Goal: Task Accomplishment & Management: Use online tool/utility

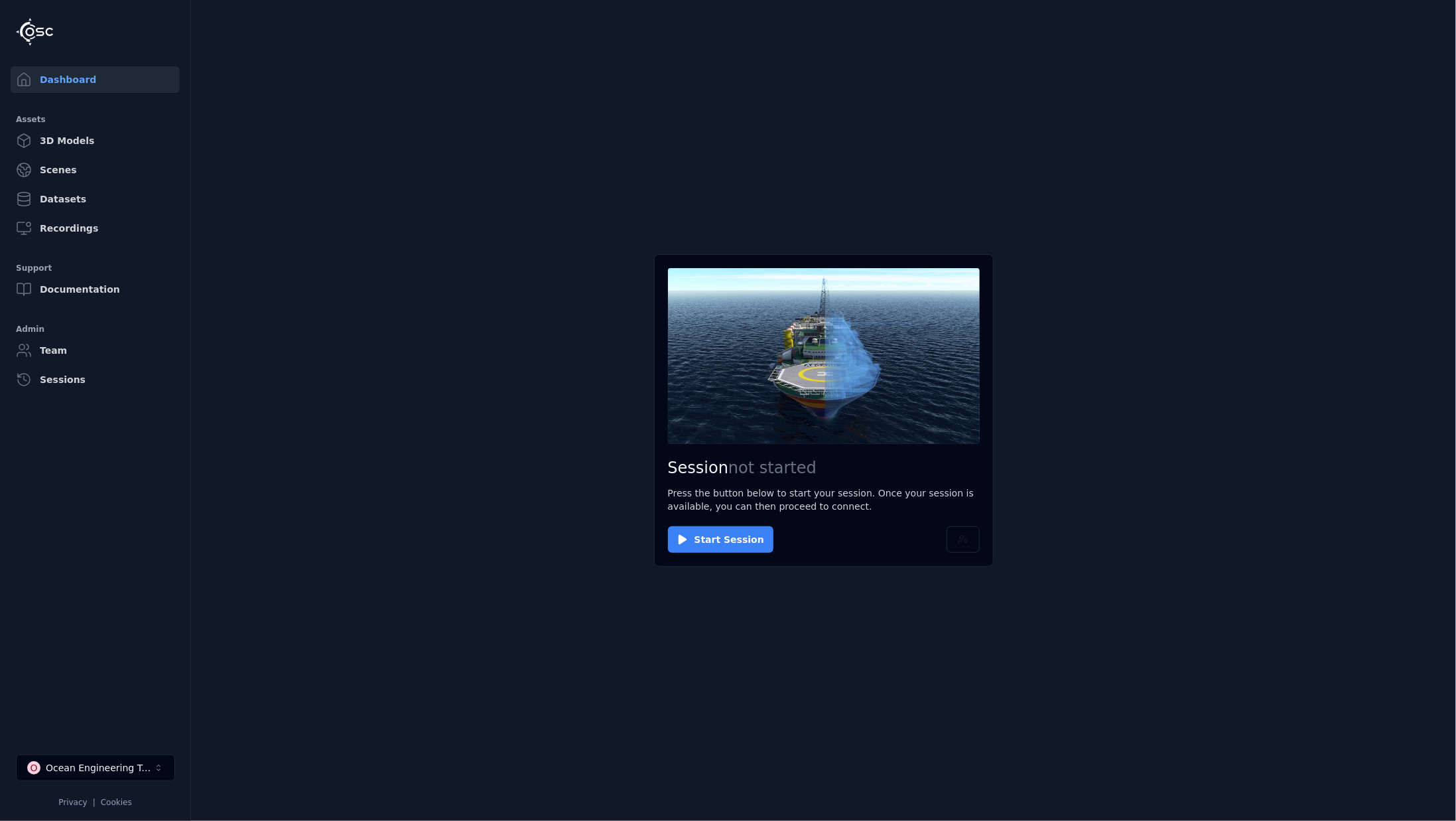
click at [724, 546] on button "Start Session" at bounding box center [721, 539] width 106 height 26
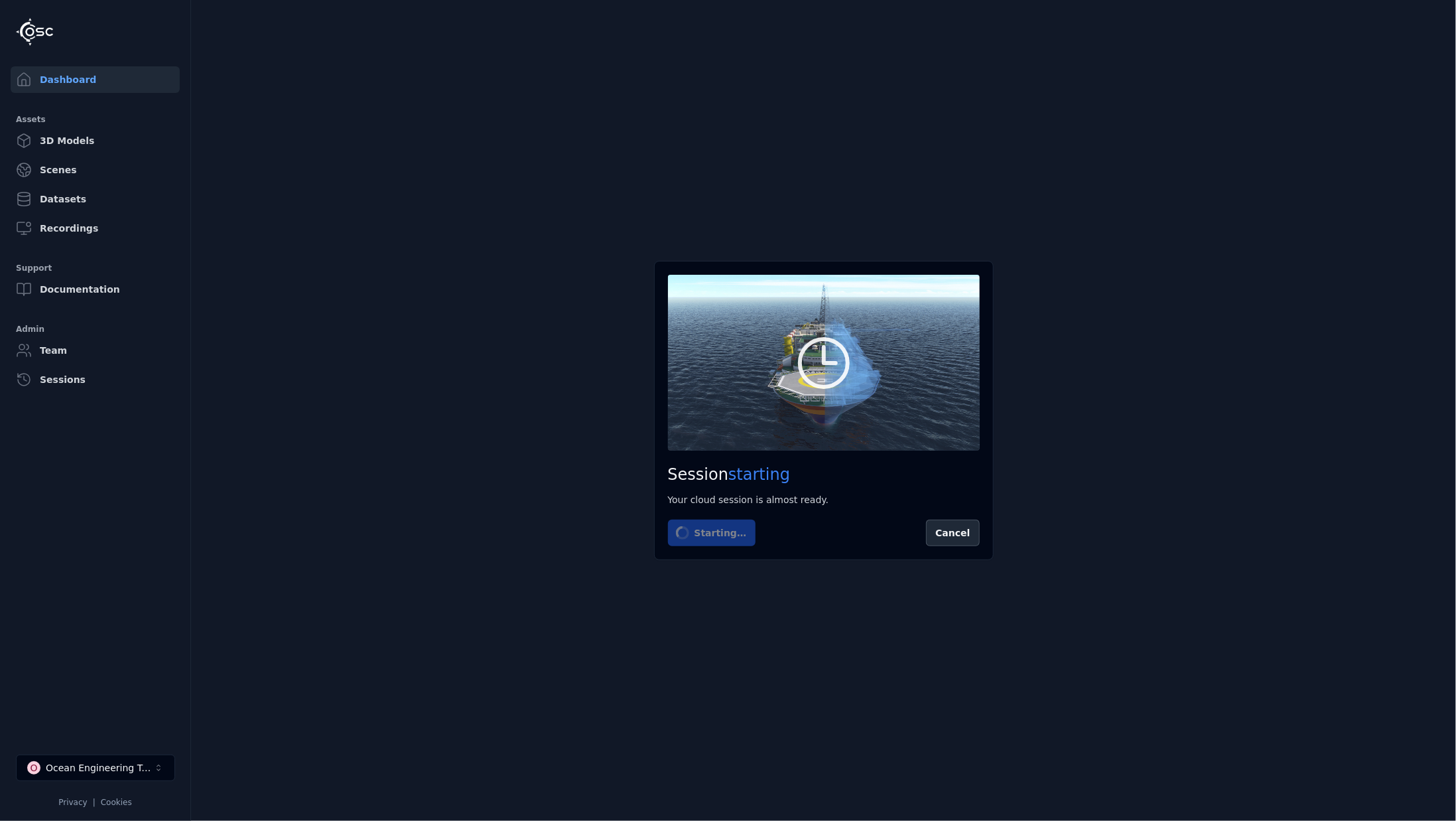
drag, startPoint x: 122, startPoint y: 766, endPoint x: 120, endPoint y: 758, distance: 8.2
click at [122, 766] on div "Ocean Engineering Trials" at bounding box center [99, 768] width 108 height 13
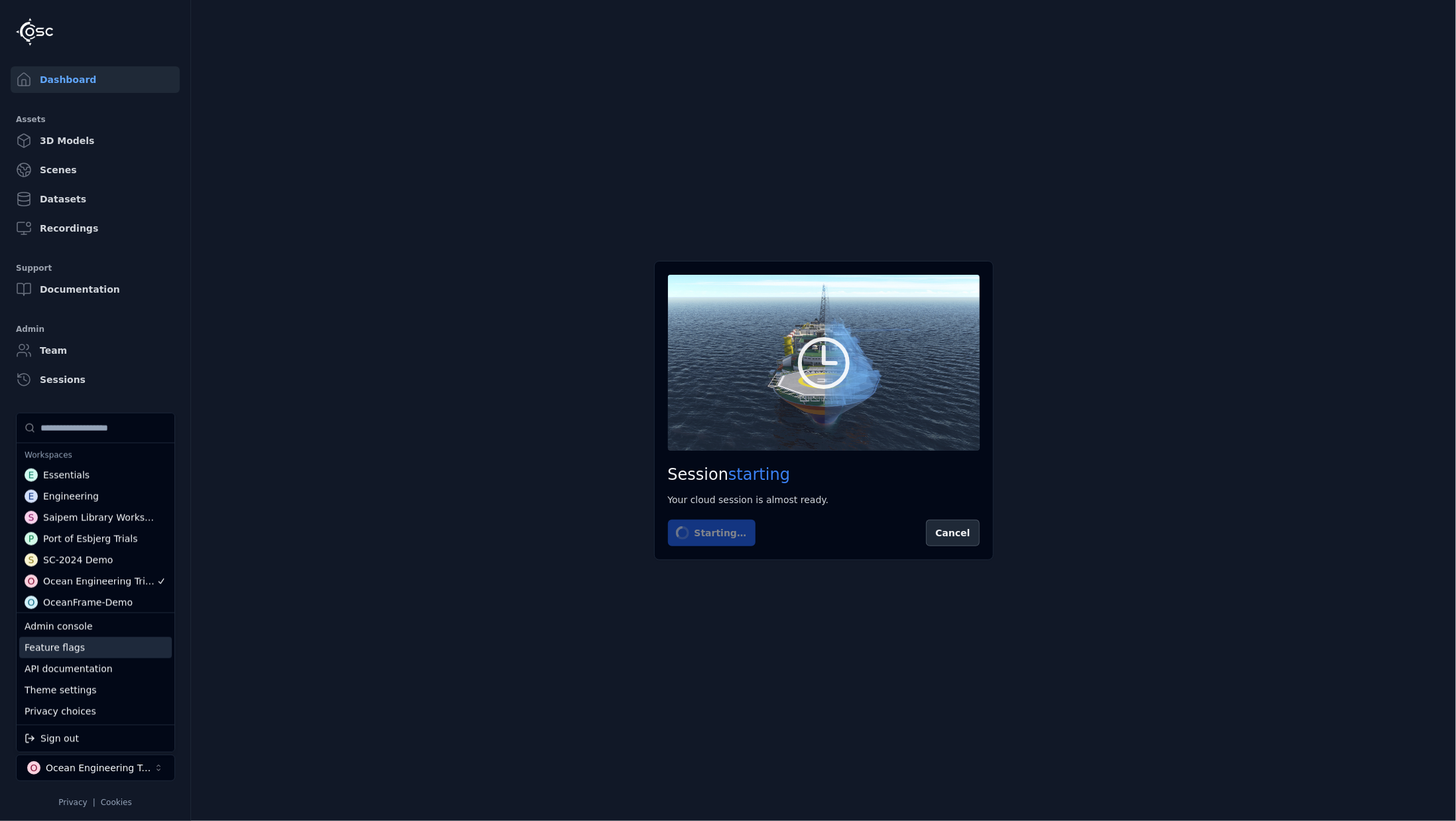
click at [73, 650] on div "Feature flags" at bounding box center [95, 647] width 153 height 21
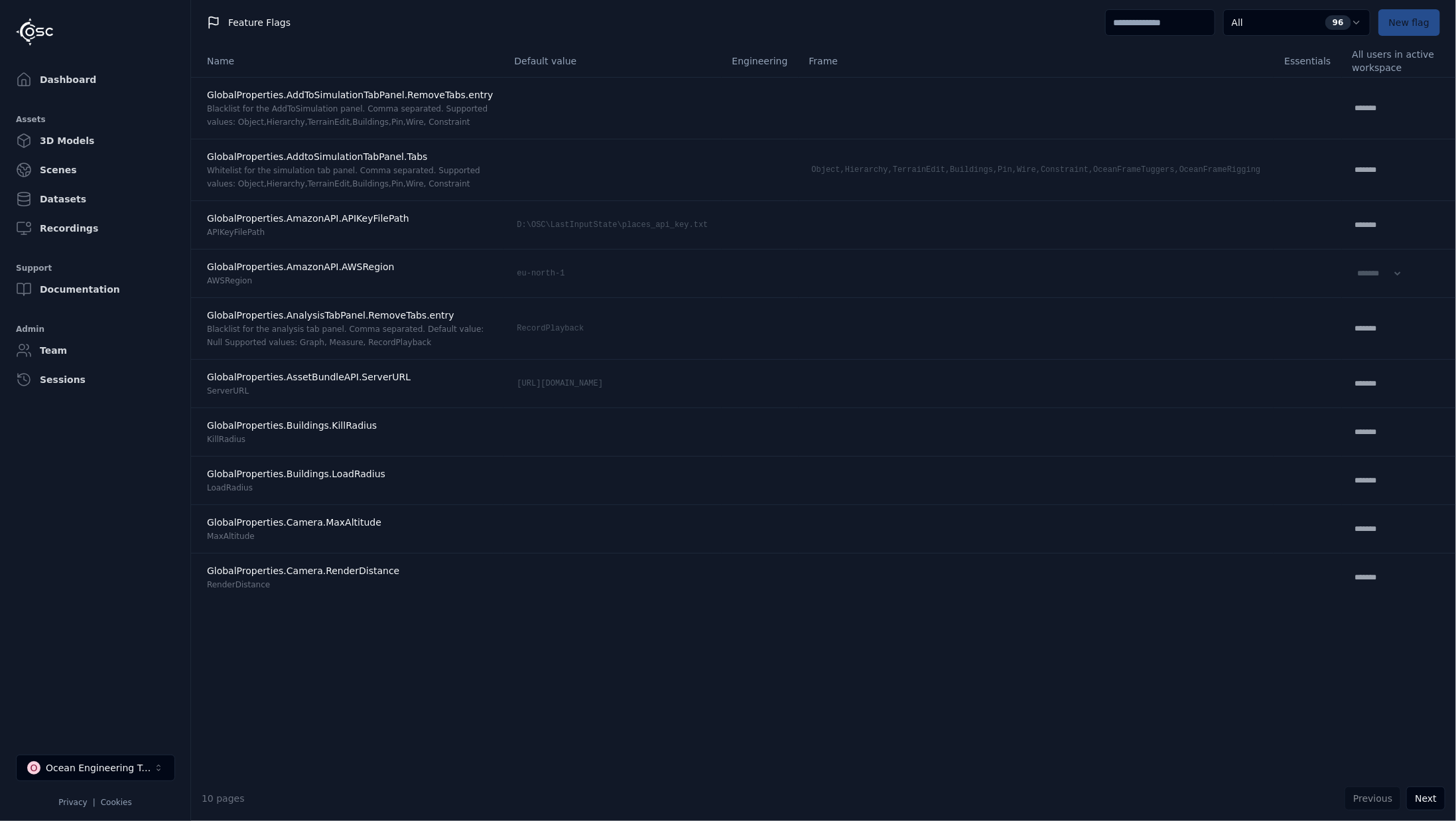
click at [1139, 28] on input at bounding box center [1160, 23] width 110 height 26
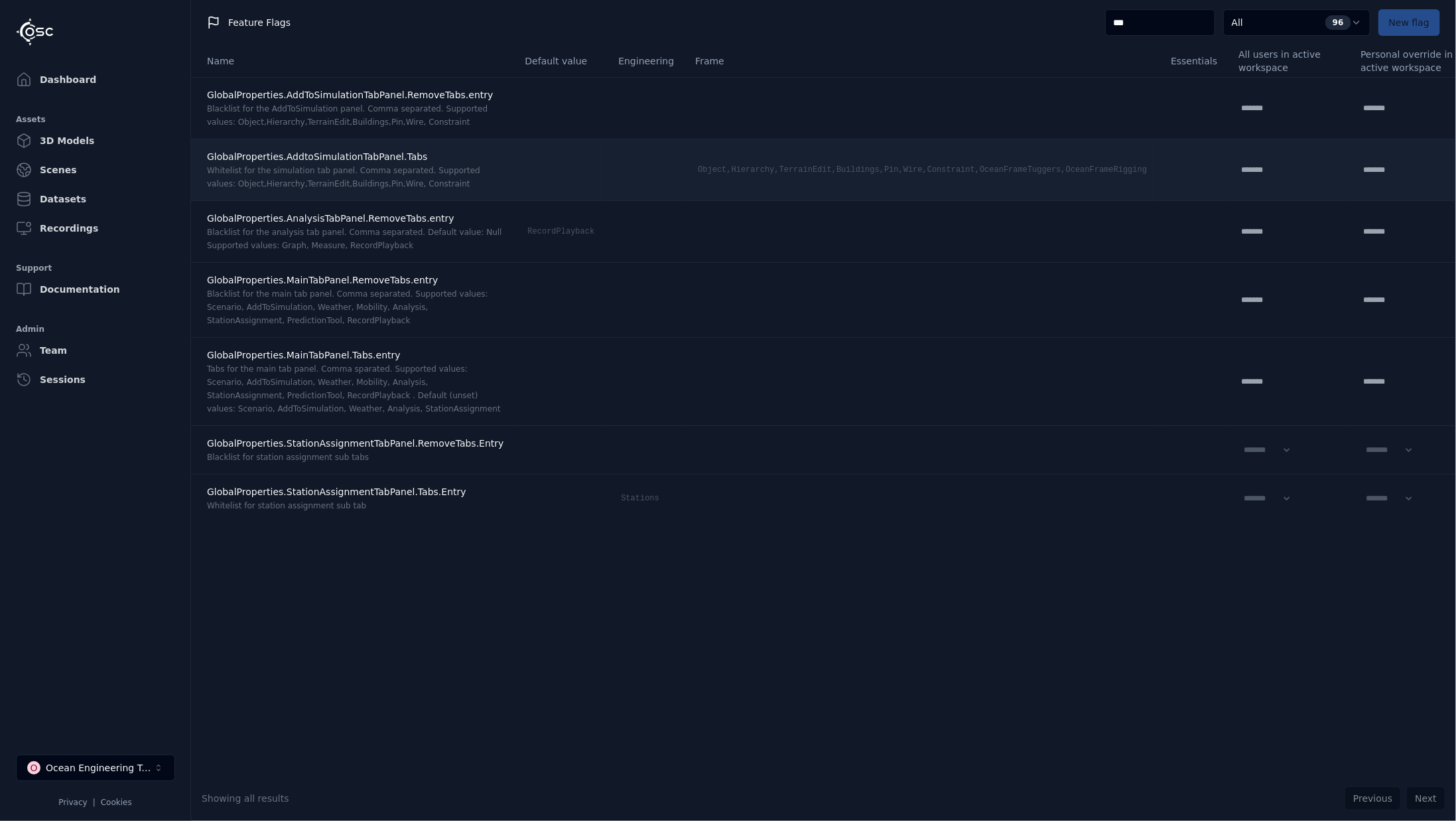
type input "***"
click at [720, 168] on div "Object,Hierarchy,TerrainEdit,Buildings,Pin,Wire,Constraint,OceanFrameTuggers,Oc…" at bounding box center [922, 169] width 454 height 16
drag, startPoint x: 759, startPoint y: 167, endPoint x: 1097, endPoint y: 166, distance: 338.0
click at [1097, 166] on tr "GlobalProperties.AddtoSimulationTabPanel.Tabs Whitelist for the simulation tab …" at bounding box center [841, 169] width 1302 height 61
click at [990, 168] on div "Object,Hierarchy,TerrainEdit,Buildings,Pin,Wire,Constraint,OceanFrameTuggers,Oc…" at bounding box center [922, 169] width 454 height 16
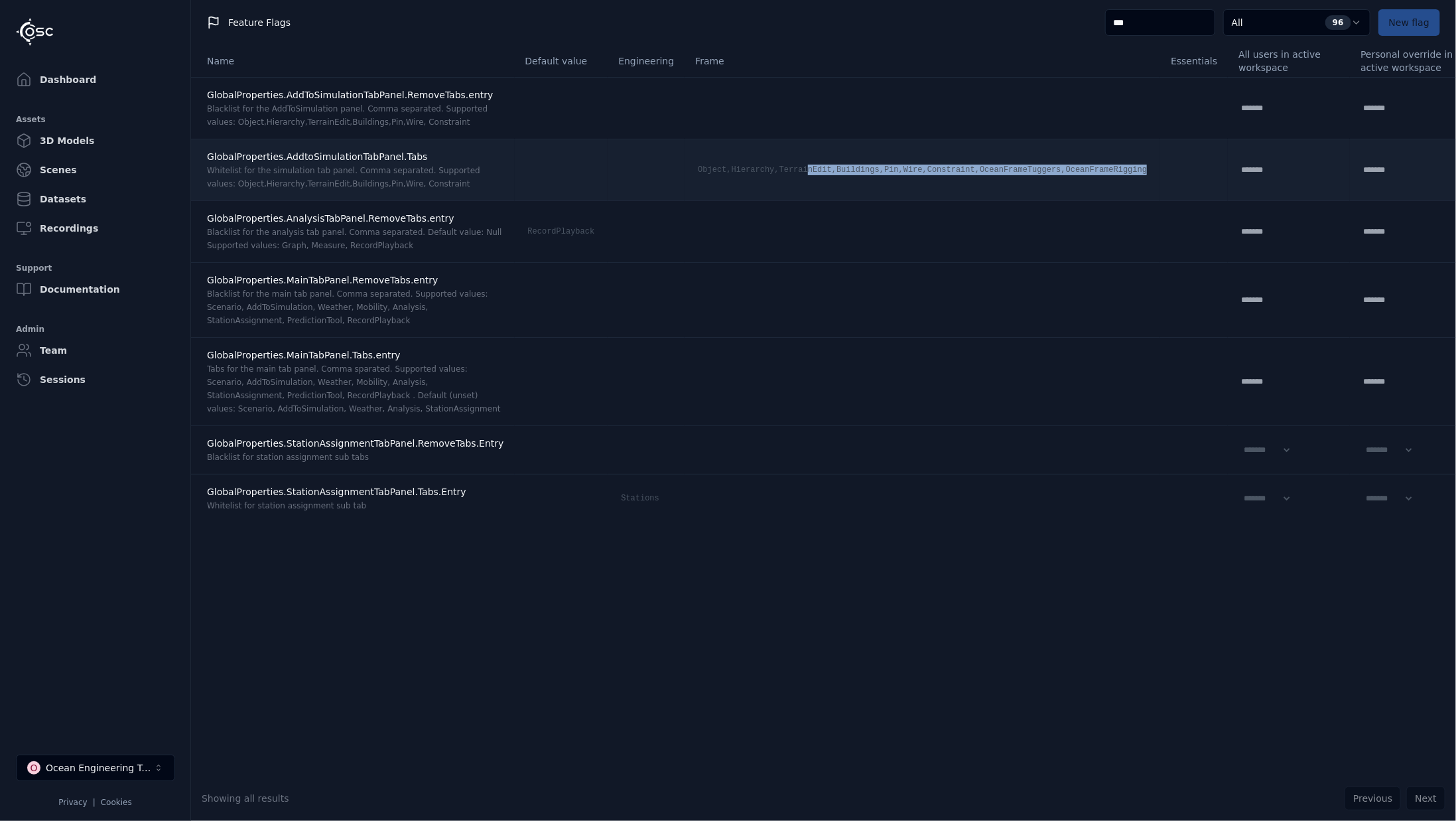
click at [947, 174] on div "Object,Hierarchy,TerrainEdit,Buildings,Pin,Wire,Constraint,OceanFrameTuggers,Oc…" at bounding box center [922, 169] width 454 height 16
drag, startPoint x: 913, startPoint y: 166, endPoint x: 900, endPoint y: 170, distance: 13.6
click at [913, 166] on div "Object,Hierarchy,TerrainEdit,Buildings,Pin,Wire,Constraint,OceanFrameTuggers,Oc…" at bounding box center [922, 169] width 454 height 16
click at [833, 168] on div "Object,Hierarchy,TerrainEdit,Buildings,Pin,Wire,Constraint,OceanFrameTuggers,Oc…" at bounding box center [922, 169] width 454 height 16
click at [414, 152] on div "GlobalProperties.AddtoSimulationTabPanel.Tabs" at bounding box center [355, 157] width 297 height 13
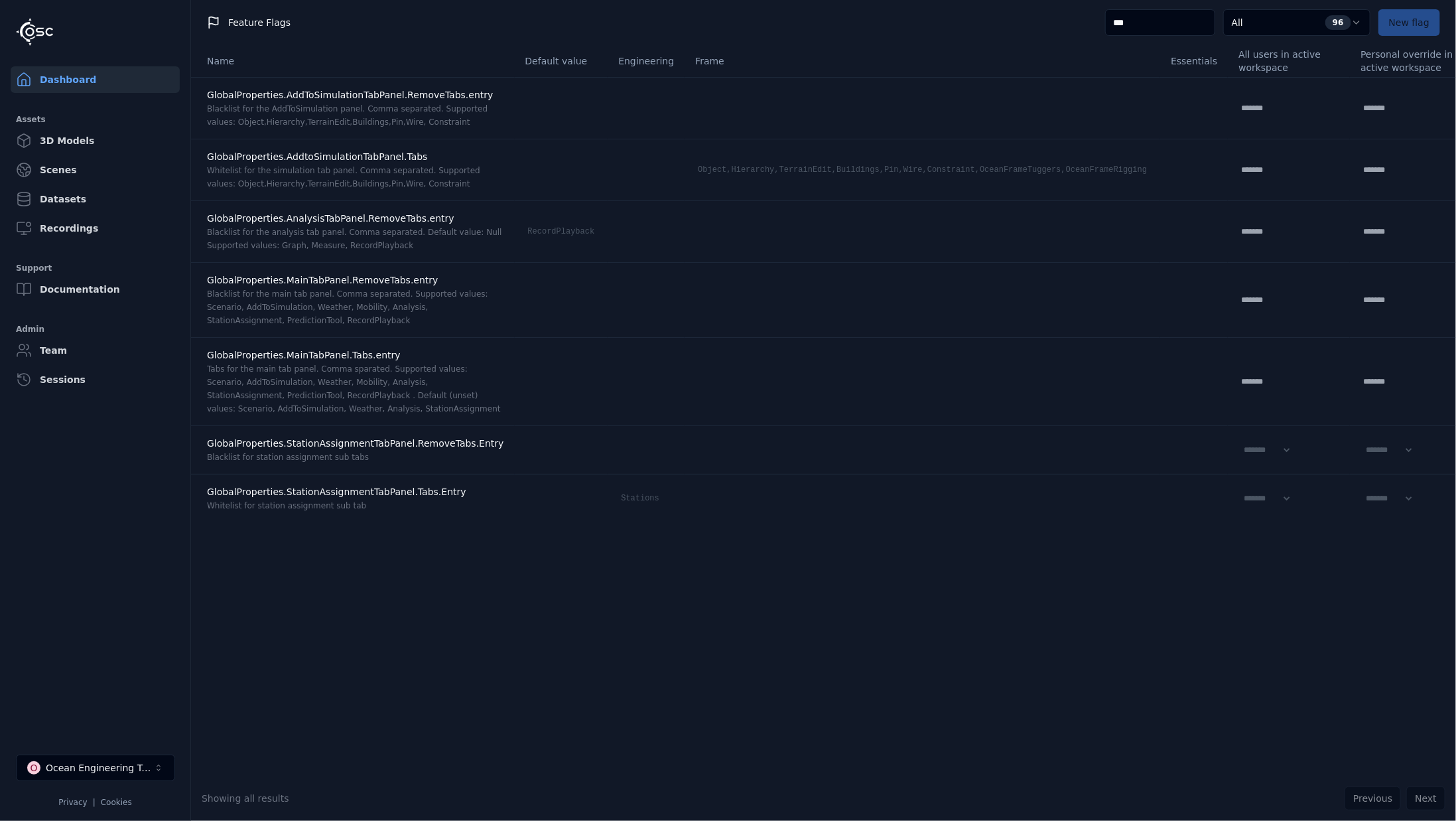
click at [93, 83] on link "Dashboard" at bounding box center [94, 79] width 169 height 26
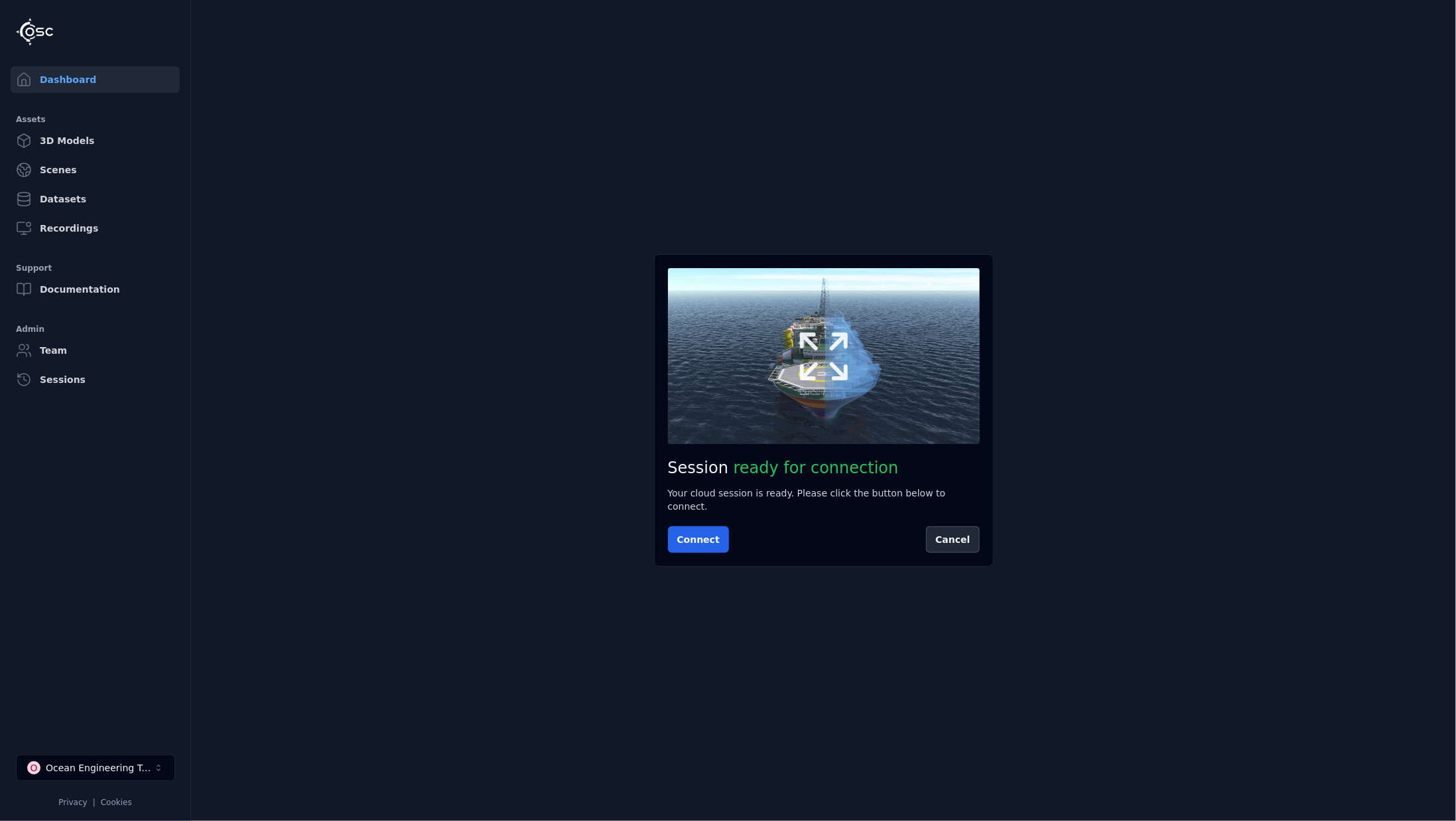
click at [845, 381] on icon at bounding box center [823, 356] width 48 height 48
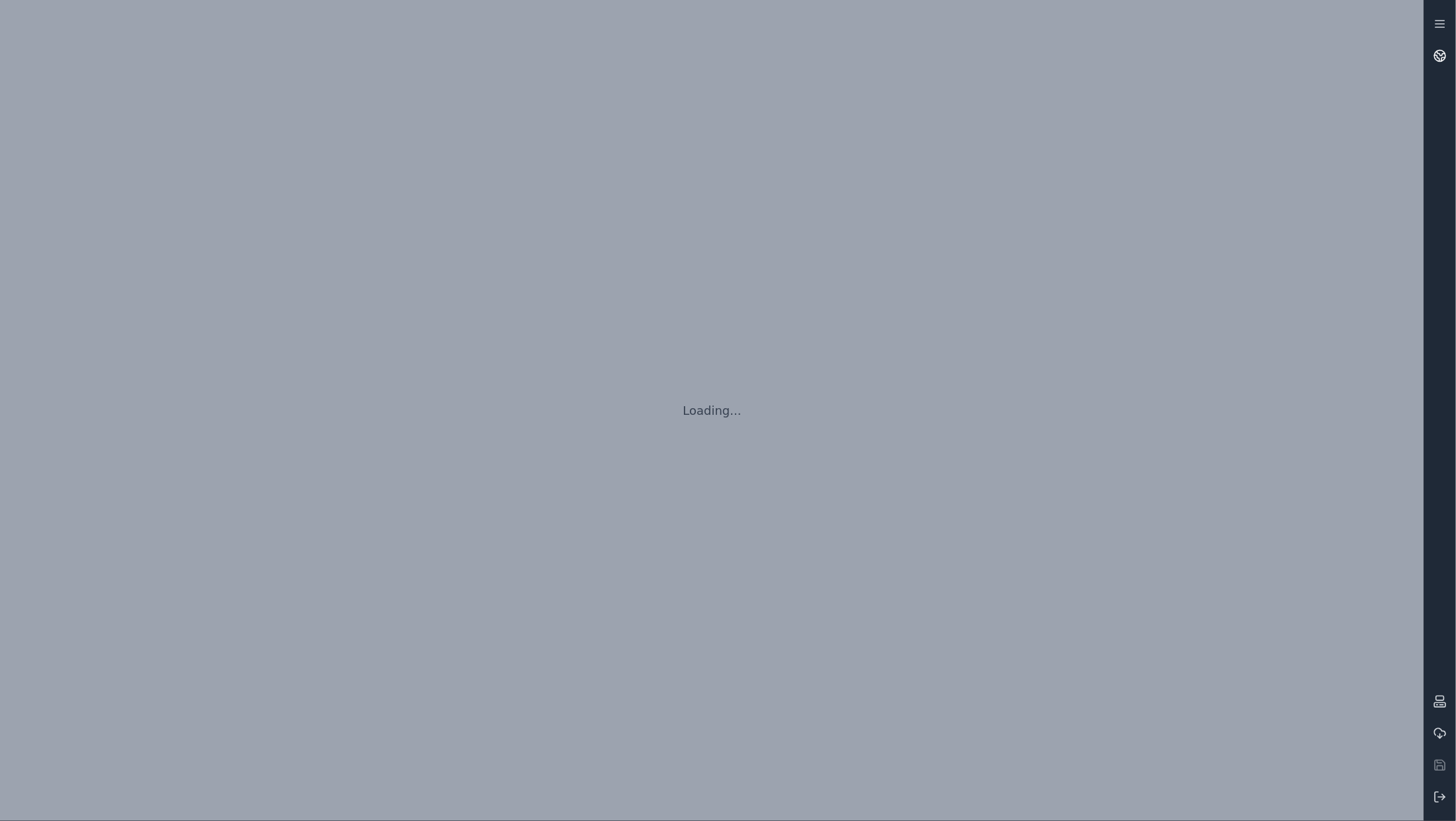
click at [1442, 50] on circle at bounding box center [1441, 56] width 11 height 11
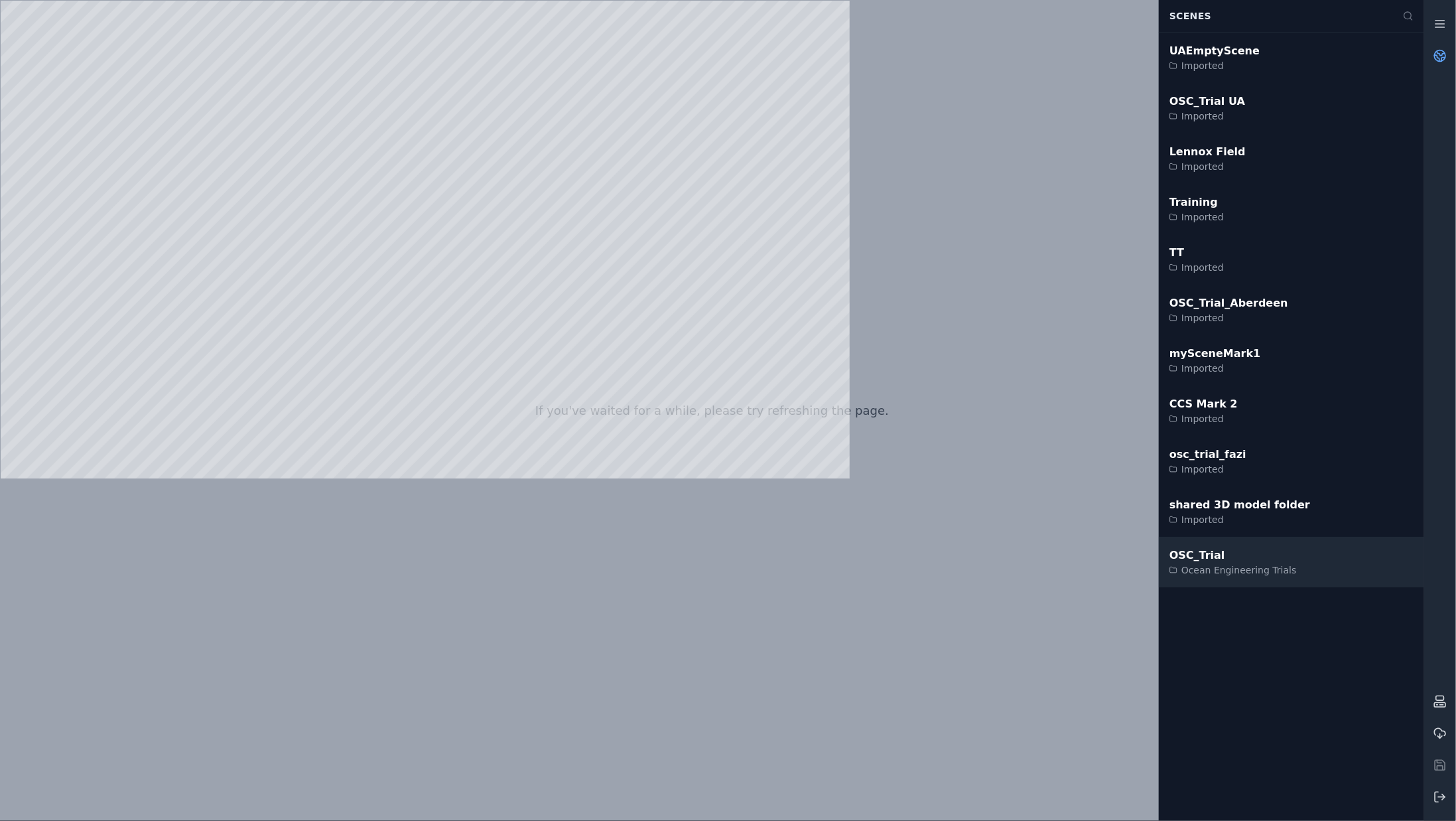
click at [1250, 556] on div "OSC_Trial" at bounding box center [1233, 556] width 127 height 16
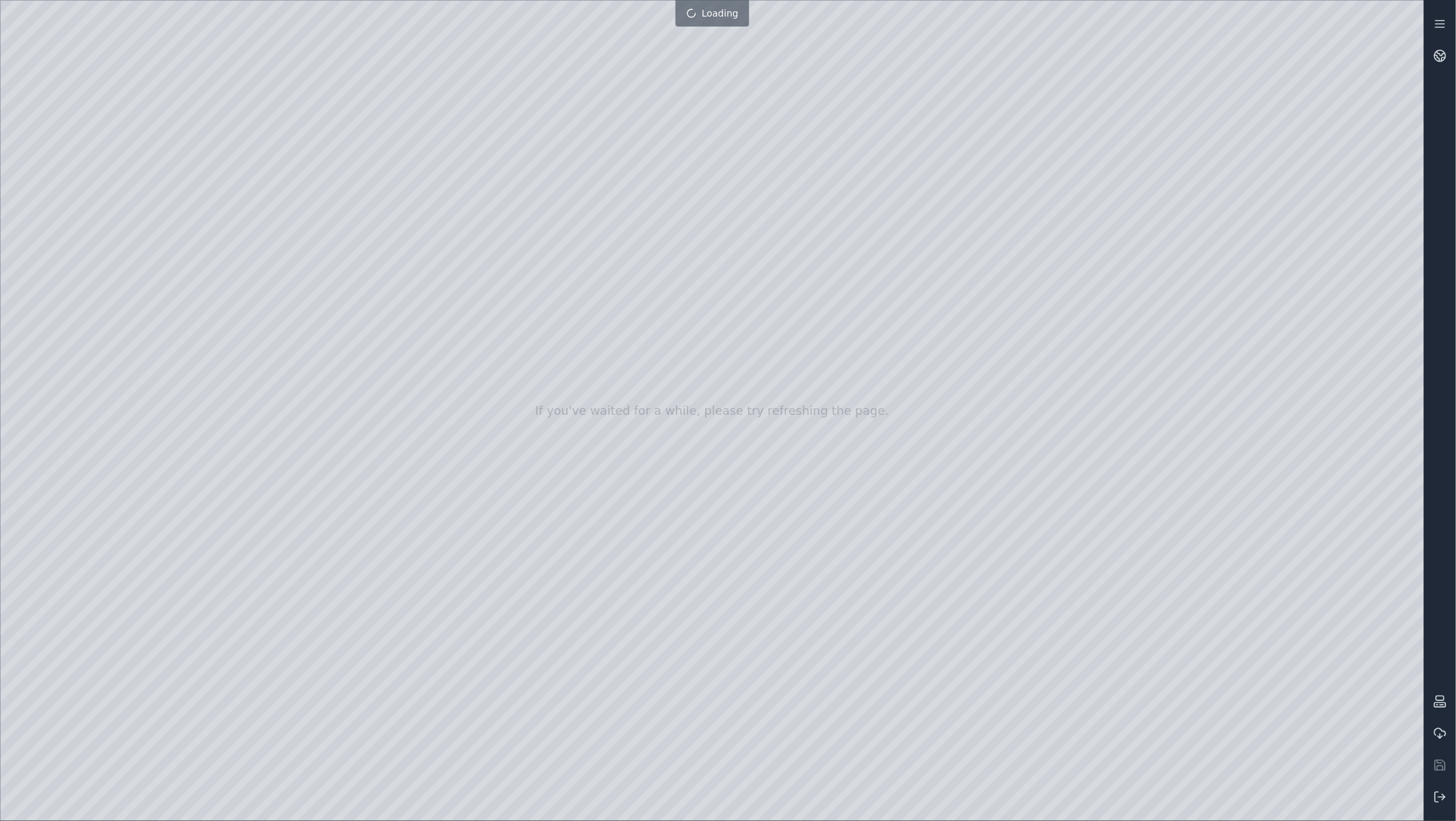
click at [505, 66] on div at bounding box center [713, 411] width 1424 height 820
click at [432, 73] on div at bounding box center [713, 411] width 1424 height 820
click at [6, 64] on div at bounding box center [713, 411] width 1424 height 820
click at [222, 17] on div at bounding box center [713, 411] width 1424 height 820
click at [525, 225] on div at bounding box center [713, 411] width 1424 height 820
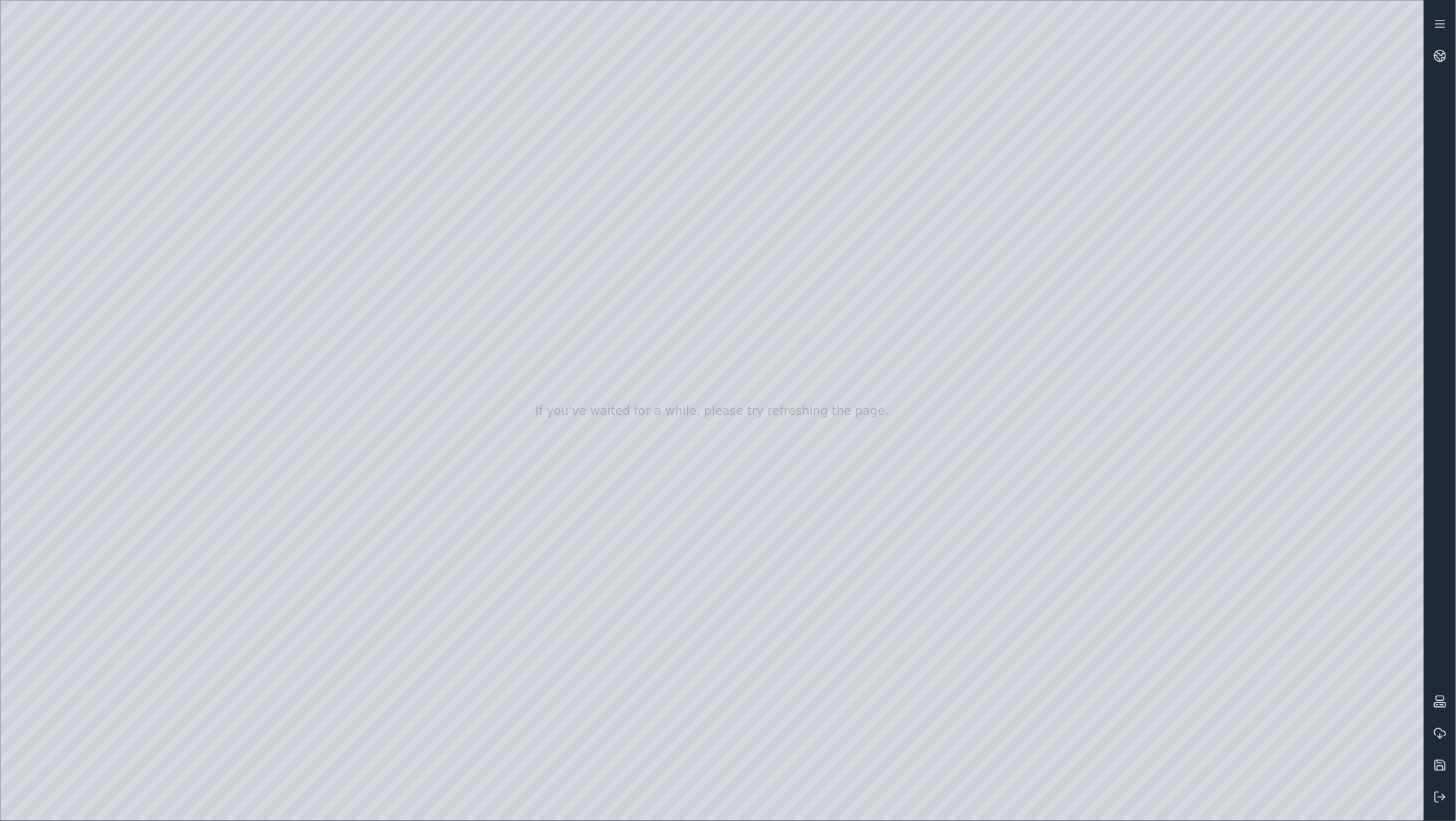
click at [477, 226] on div at bounding box center [713, 411] width 1424 height 820
drag, startPoint x: 398, startPoint y: 224, endPoint x: 427, endPoint y: 230, distance: 29.6
click at [427, 230] on div at bounding box center [713, 411] width 1424 height 820
click at [429, 225] on div at bounding box center [713, 411] width 1424 height 820
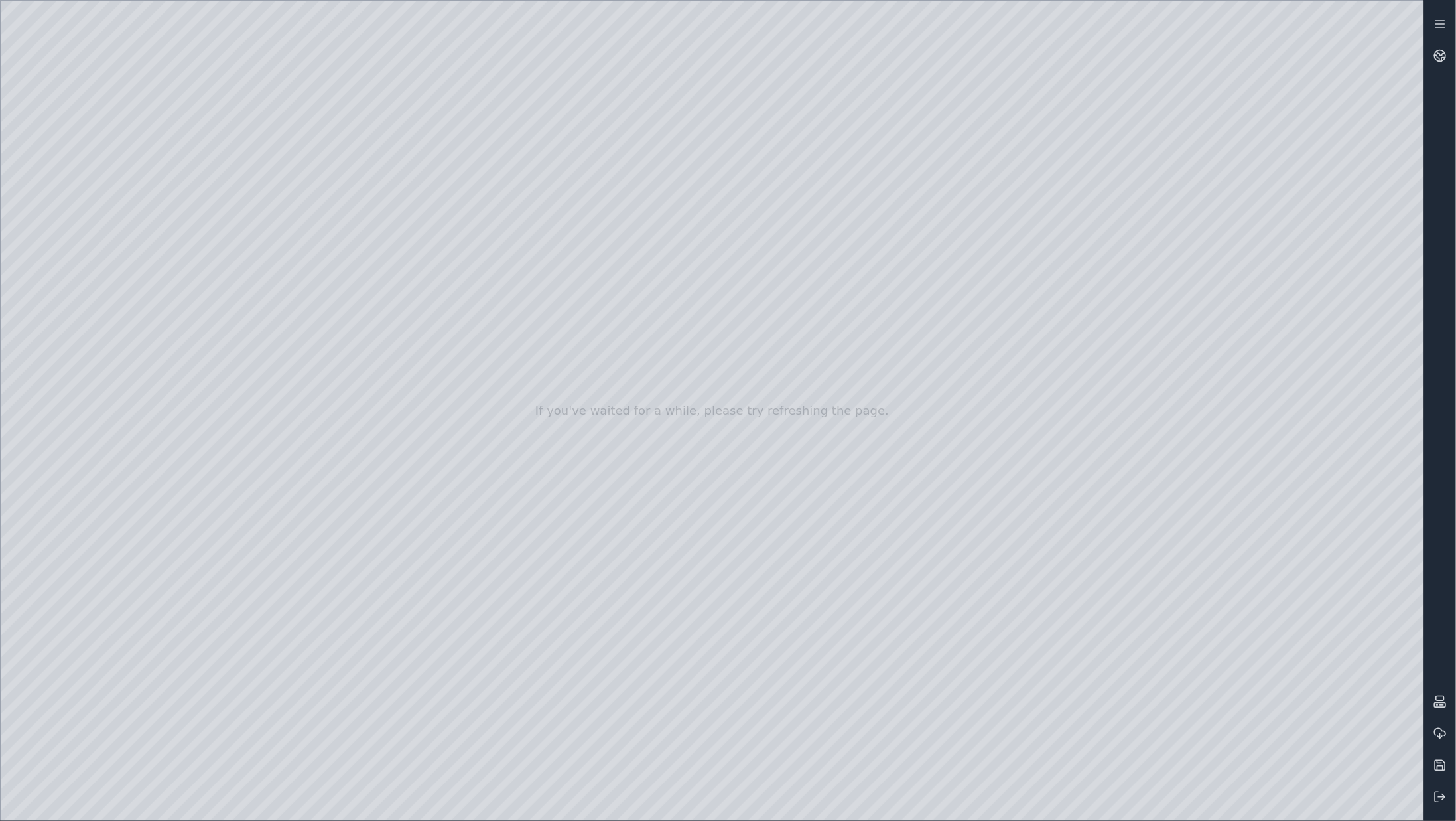
click at [414, 225] on div at bounding box center [713, 411] width 1424 height 820
drag, startPoint x: 412, startPoint y: 223, endPoint x: 449, endPoint y: 222, distance: 37.0
click at [449, 222] on div at bounding box center [713, 411] width 1424 height 820
click at [30, 177] on div at bounding box center [713, 411] width 1424 height 820
click at [419, 224] on div at bounding box center [713, 411] width 1424 height 820
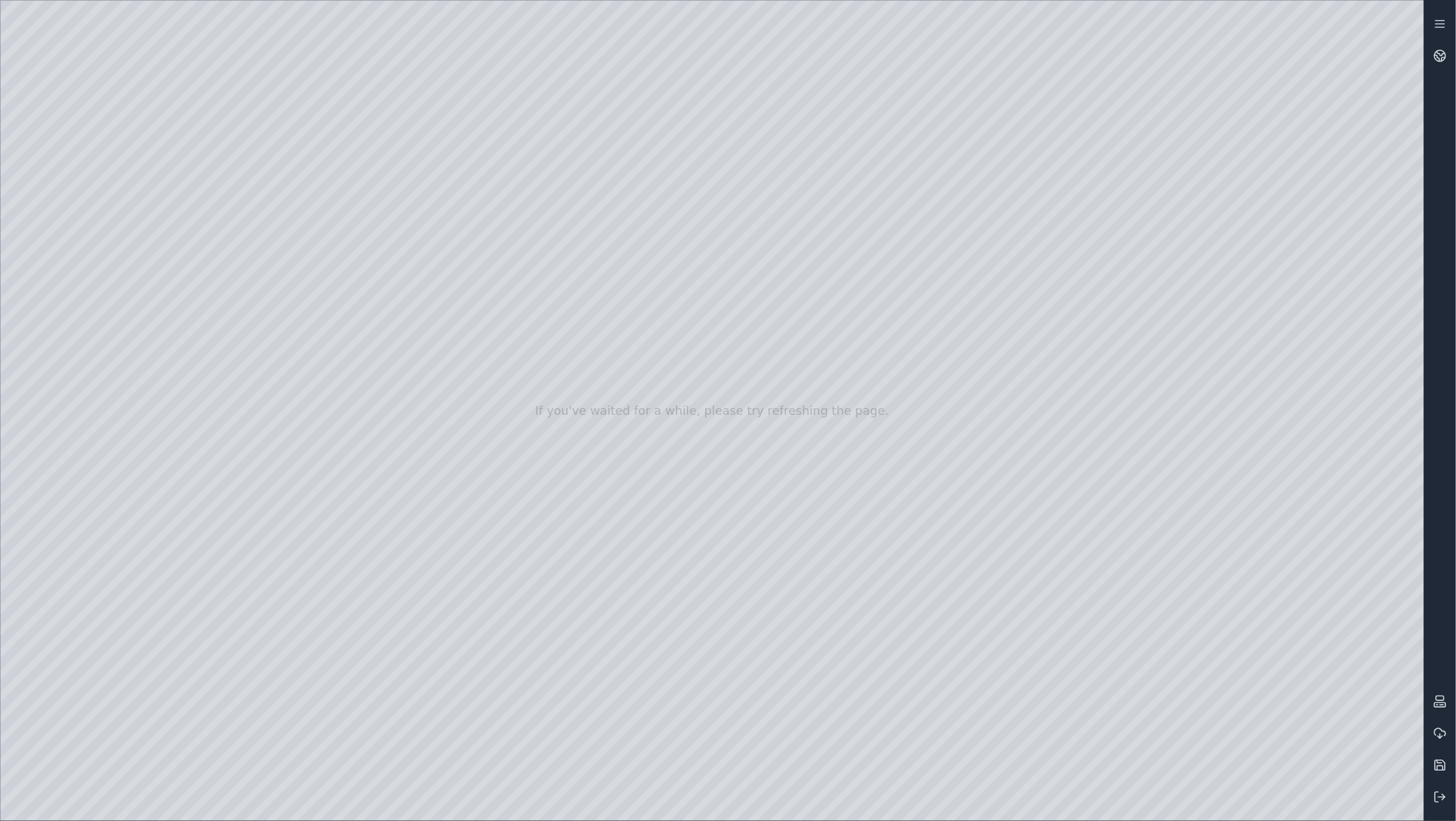
click at [398, 224] on div at bounding box center [713, 411] width 1424 height 820
drag, startPoint x: 356, startPoint y: 223, endPoint x: 405, endPoint y: 229, distance: 49.4
click at [405, 229] on div at bounding box center [713, 411] width 1424 height 820
click at [420, 224] on div at bounding box center [713, 411] width 1424 height 820
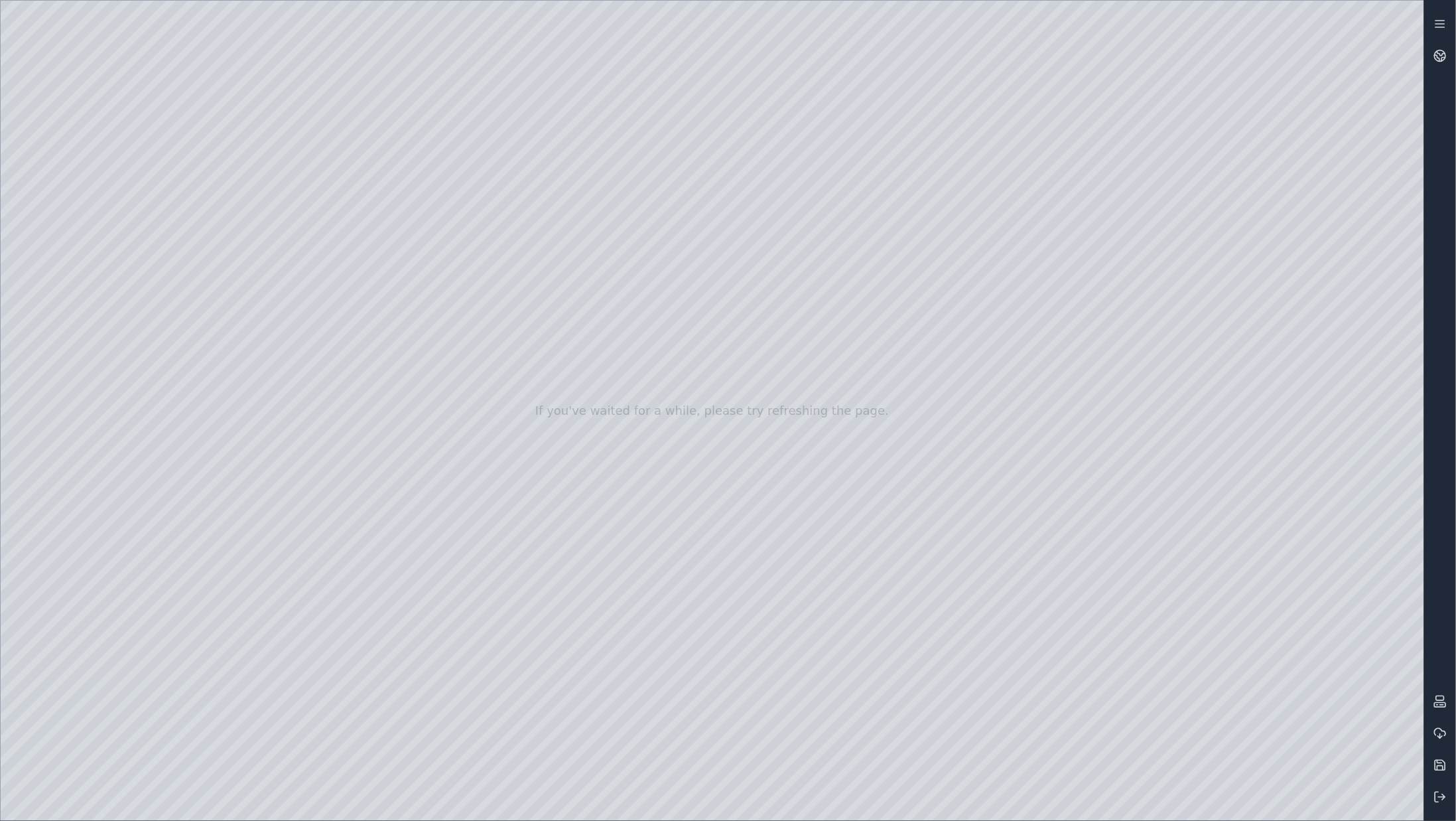
click at [19, 66] on div at bounding box center [713, 411] width 1424 height 820
click at [11, 63] on div at bounding box center [713, 411] width 1424 height 820
drag, startPoint x: 418, startPoint y: 236, endPoint x: 434, endPoint y: 229, distance: 17.5
click at [418, 236] on div at bounding box center [713, 411] width 1424 height 820
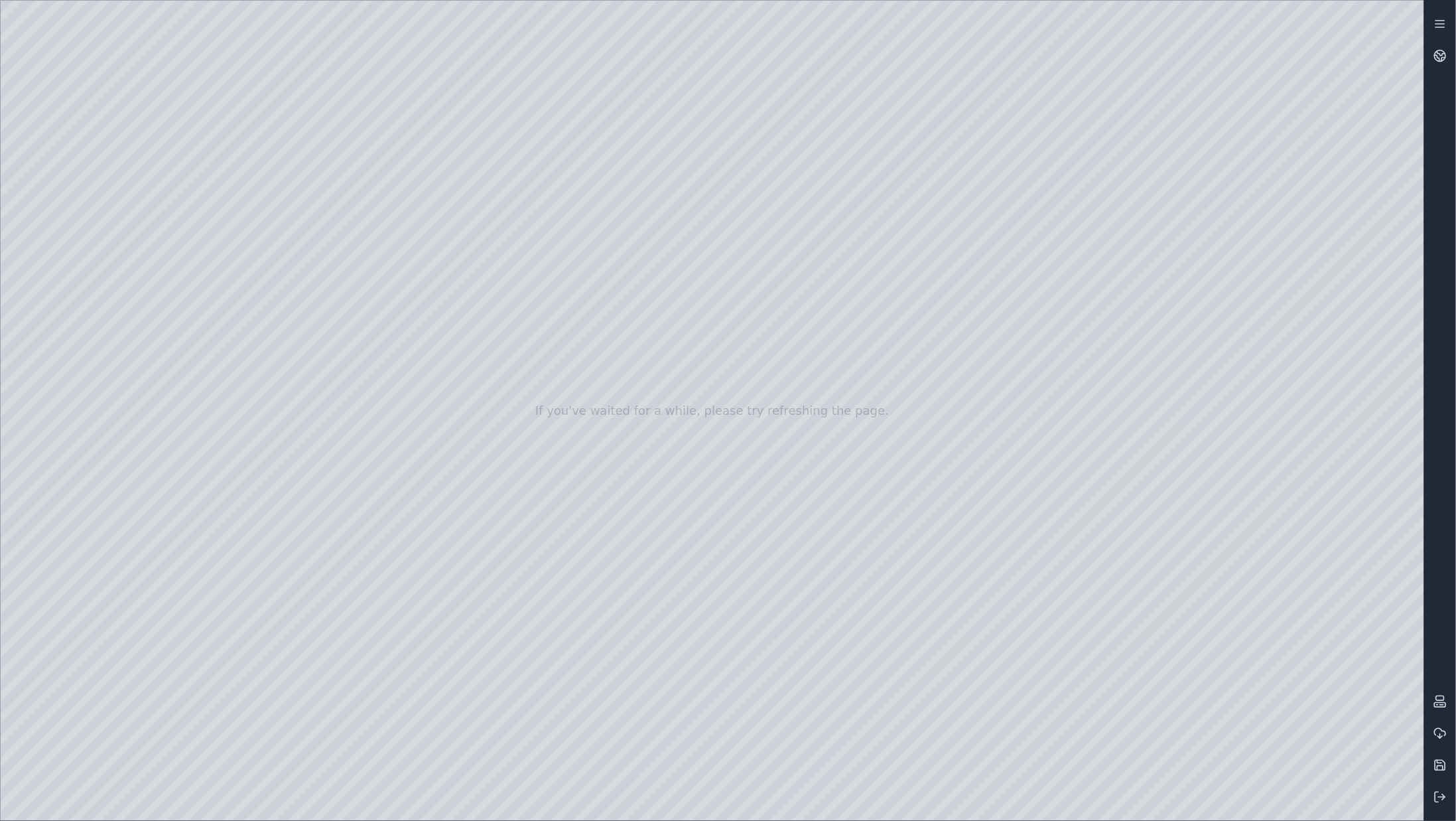
click at [436, 225] on div at bounding box center [713, 411] width 1424 height 820
click at [393, 218] on div at bounding box center [713, 411] width 1424 height 820
click at [483, 231] on div at bounding box center [713, 411] width 1424 height 820
click at [430, 282] on div at bounding box center [713, 411] width 1424 height 820
click at [430, 282] on div at bounding box center [713, 411] width 1424 height 820
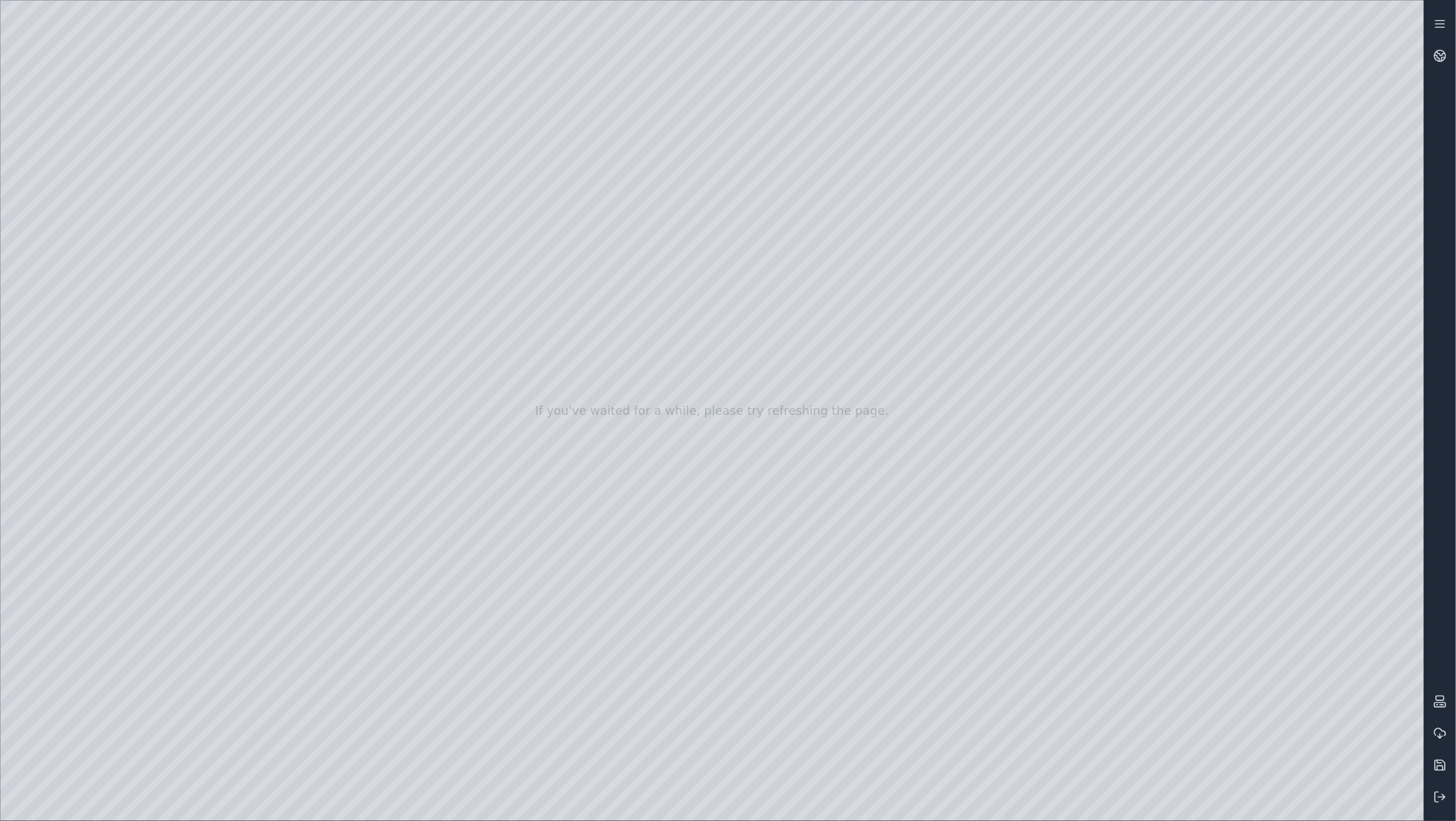
click at [423, 240] on div at bounding box center [713, 411] width 1424 height 820
click at [425, 227] on div at bounding box center [713, 411] width 1424 height 820
click at [906, 130] on div at bounding box center [713, 411] width 1424 height 820
click at [0, 58] on div "If you've waited for a while, please try refreshing the page." at bounding box center [712, 410] width 1424 height 821
click at [3, 60] on div at bounding box center [713, 411] width 1424 height 820
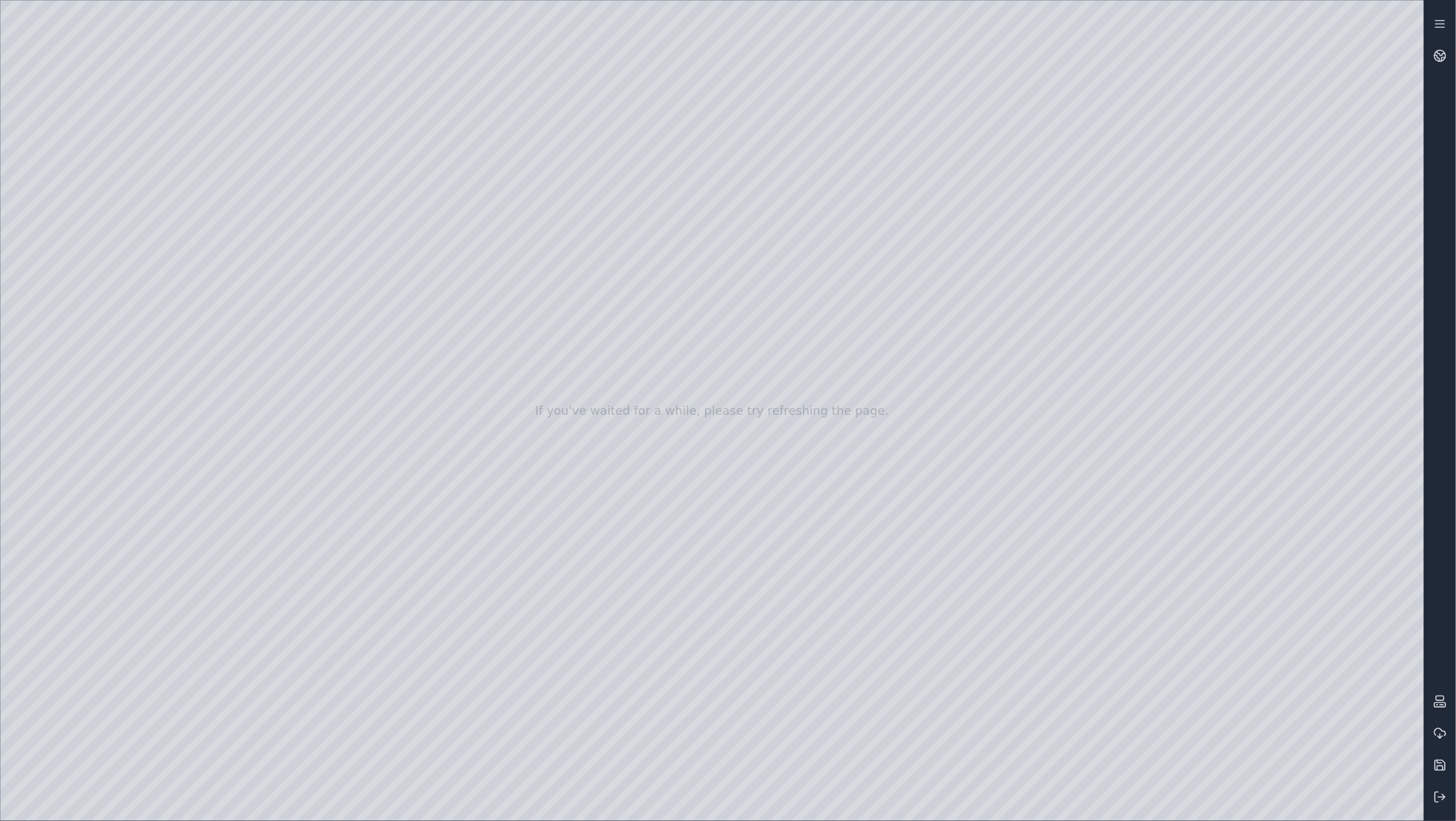
click at [100, 181] on div at bounding box center [713, 411] width 1424 height 820
click at [107, 181] on div at bounding box center [713, 411] width 1424 height 820
click at [91, 238] on div at bounding box center [713, 411] width 1424 height 820
click at [91, 240] on div at bounding box center [713, 411] width 1424 height 820
click at [1441, 793] on icon at bounding box center [1440, 797] width 13 height 13
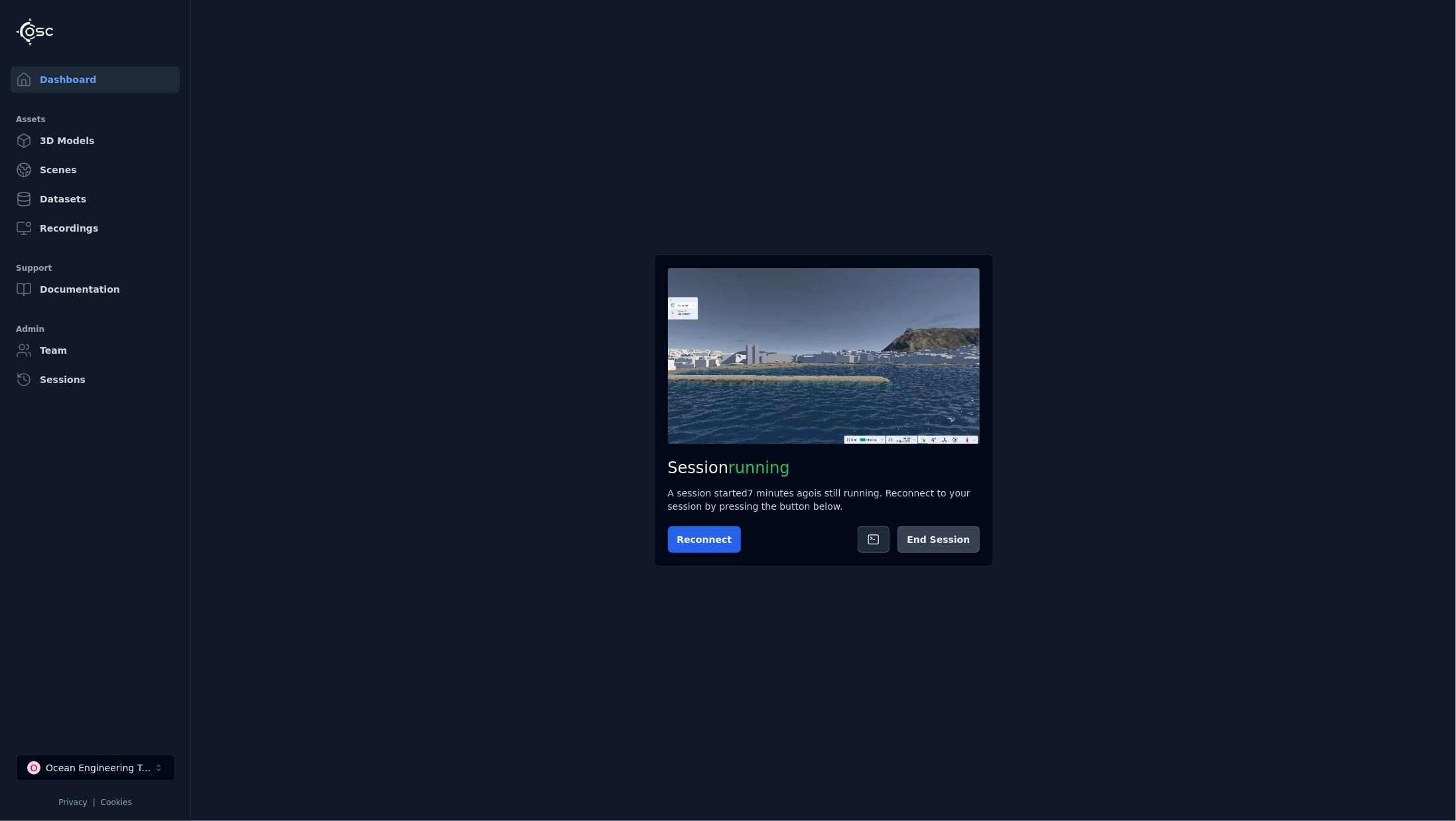
click at [930, 537] on button "End Session" at bounding box center [939, 539] width 81 height 26
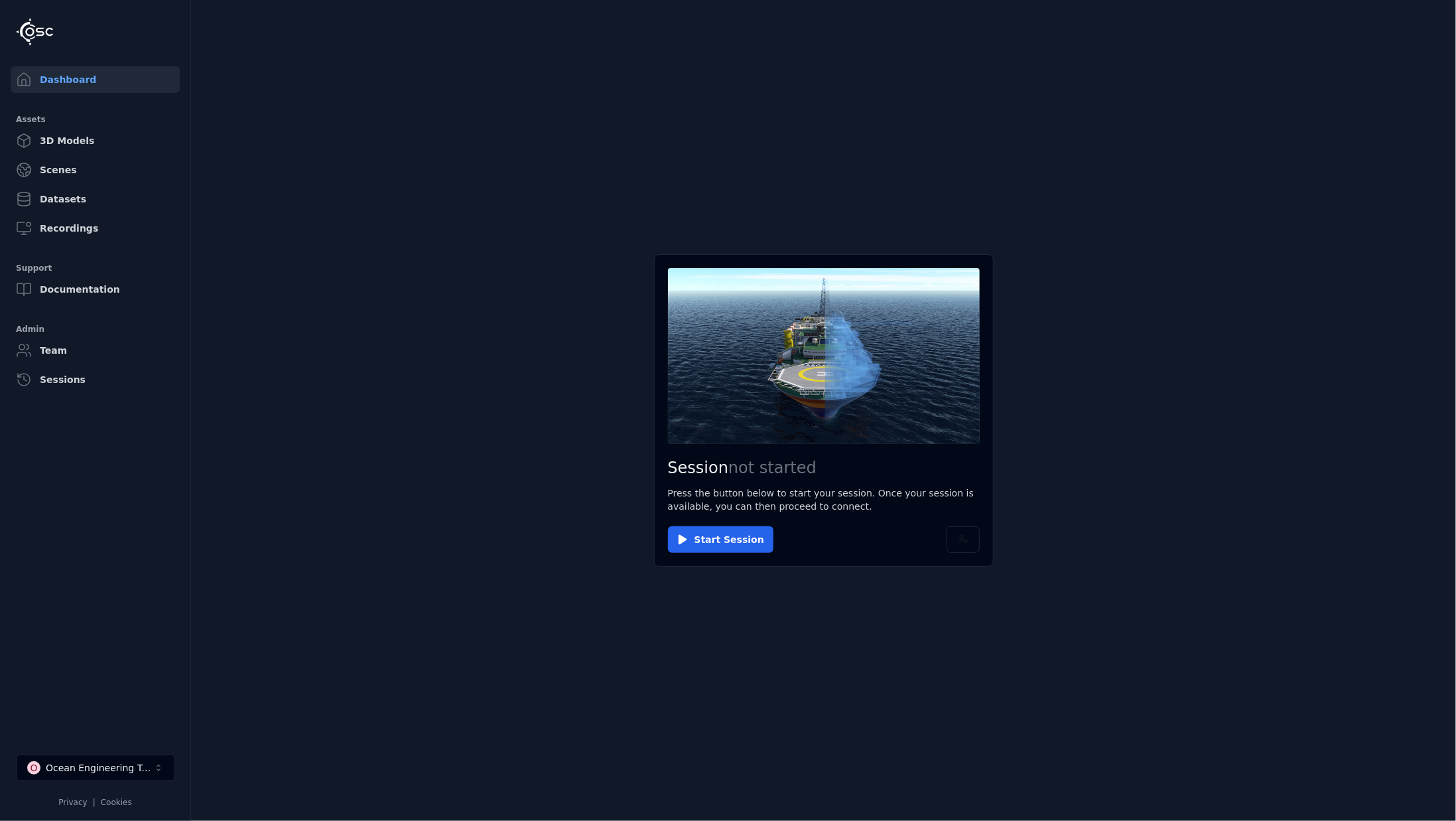
click at [1142, 325] on main "Session not started Press the button below to start your session. Once your ses…" at bounding box center [823, 410] width 1265 height 821
